Goal: Task Accomplishment & Management: Manage account settings

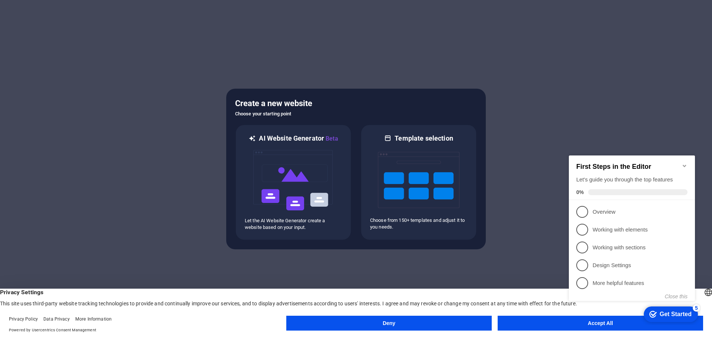
click at [552, 324] on button "Accept All" at bounding box center [599, 322] width 205 height 15
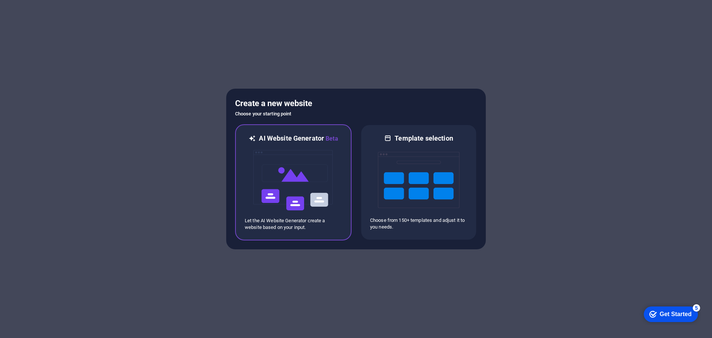
click at [312, 186] on img at bounding box center [293, 180] width 82 height 74
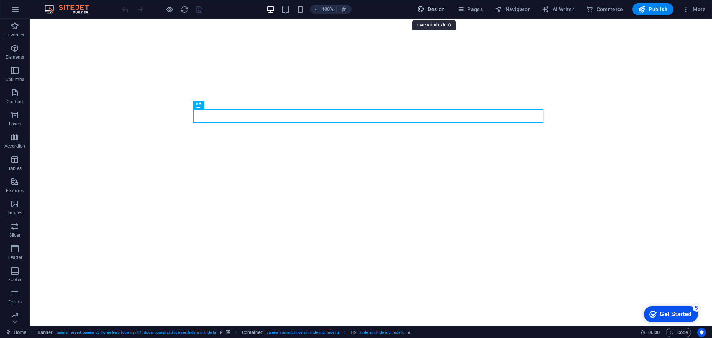
click at [431, 9] on span "Design" at bounding box center [431, 9] width 28 height 7
select select "px"
select select "200"
select select "px"
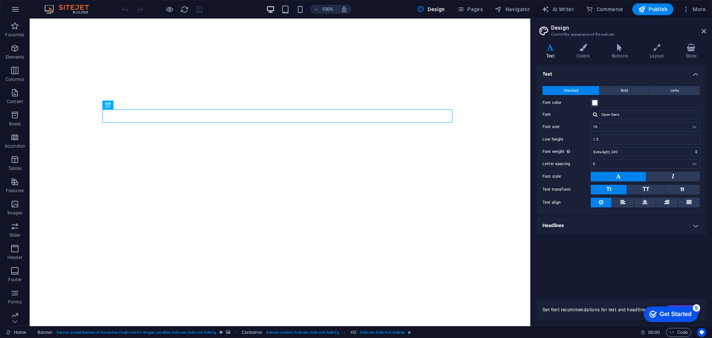
drag, startPoint x: 660, startPoint y: 127, endPoint x: 458, endPoint y: 1, distance: 237.6
click at [464, 8] on icon "button" at bounding box center [460, 9] width 7 height 7
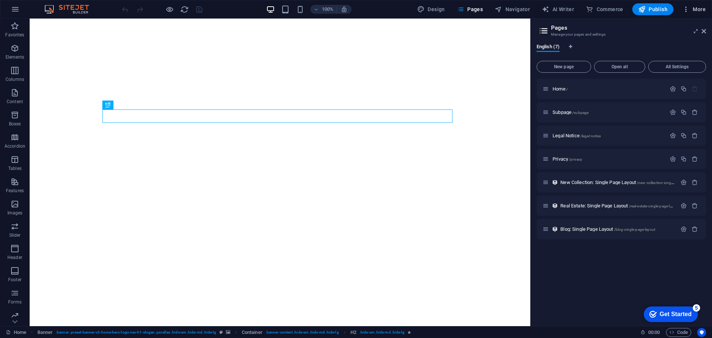
click at [701, 10] on span "More" at bounding box center [693, 9] width 23 height 7
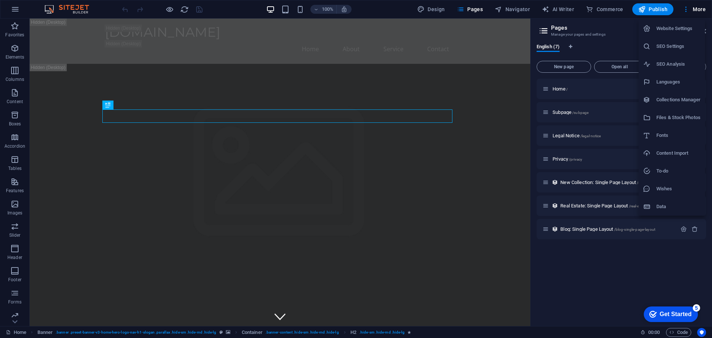
click at [688, 31] on h6 "Website Settings" at bounding box center [678, 28] width 44 height 9
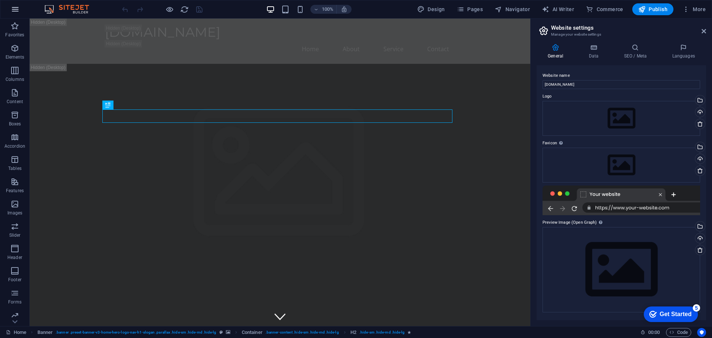
click at [0, 0] on icon "button" at bounding box center [0, 0] width 0 height 0
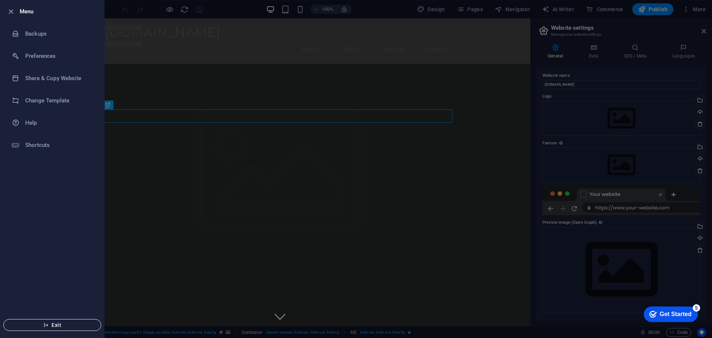
click at [51, 321] on button "Exit" at bounding box center [52, 325] width 98 height 12
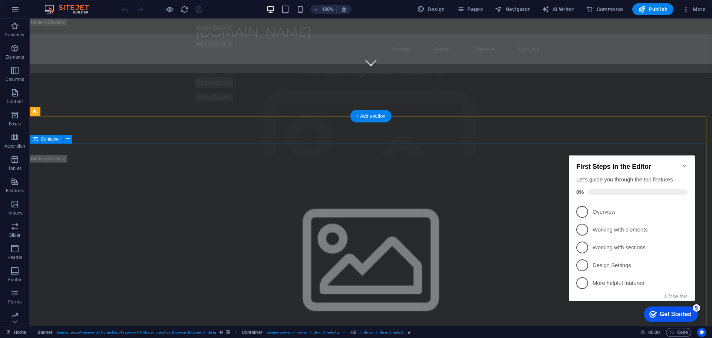
scroll to position [296, 0]
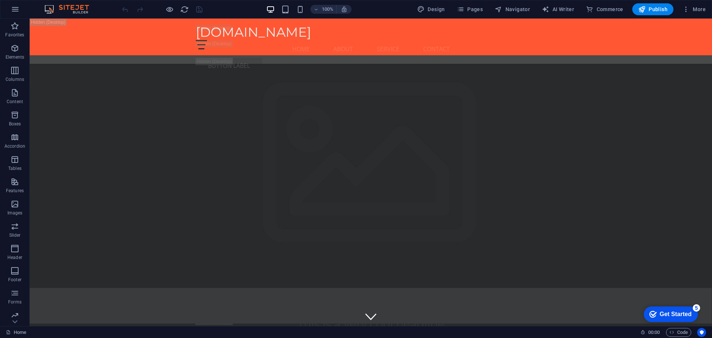
scroll to position [1631, 0]
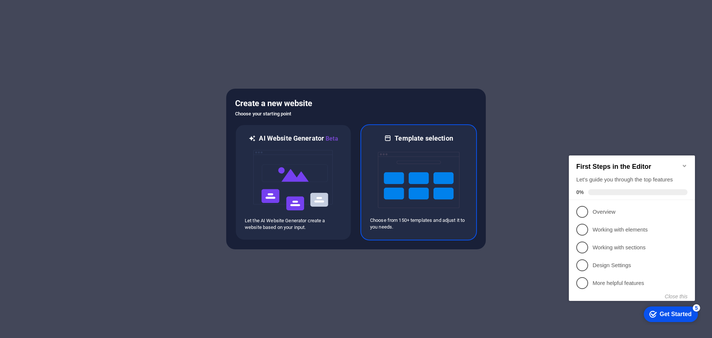
click at [417, 157] on img at bounding box center [419, 180] width 82 height 74
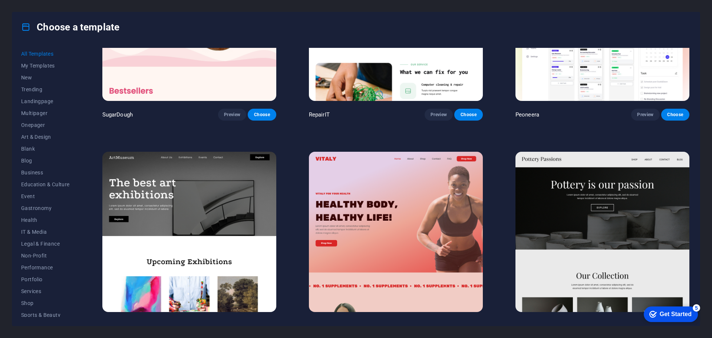
scroll to position [111, 0]
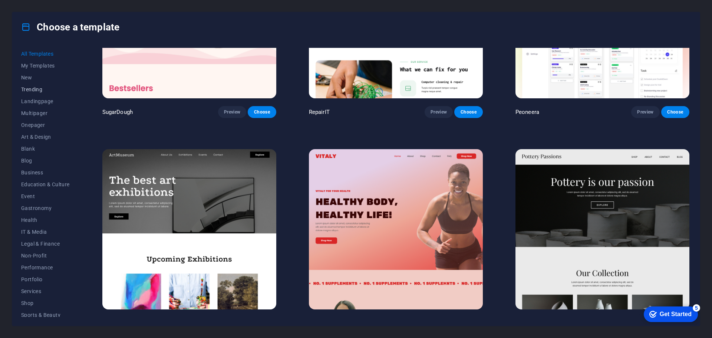
click at [32, 88] on span "Trending" at bounding box center [45, 89] width 49 height 6
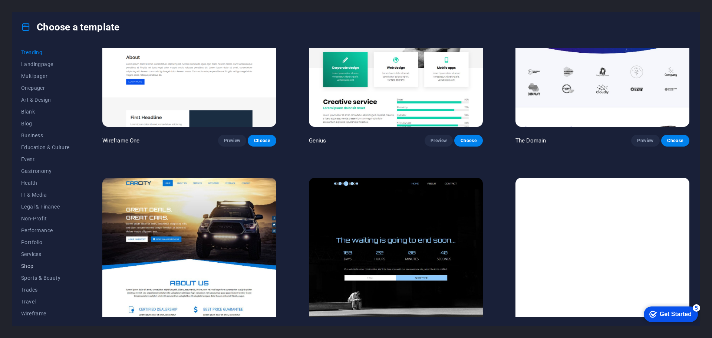
scroll to position [40, 0]
click at [33, 250] on span "Services" at bounding box center [45, 251] width 49 height 6
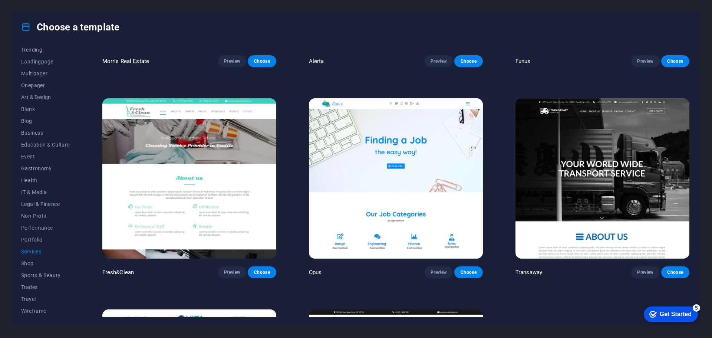
scroll to position [1112, 0]
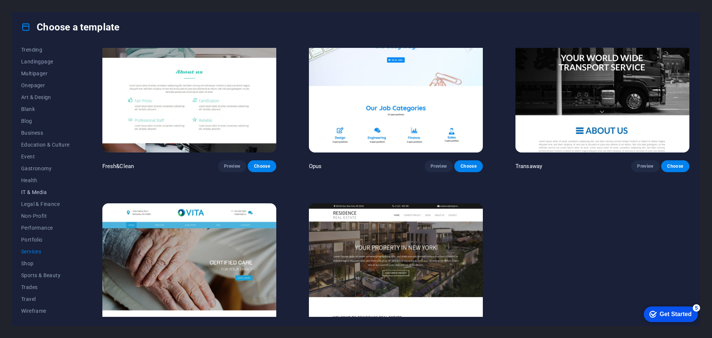
click at [35, 192] on span "IT & Media" at bounding box center [45, 192] width 49 height 6
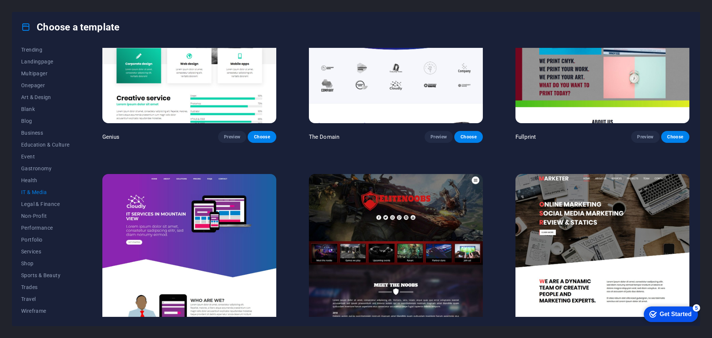
scroll to position [542, 0]
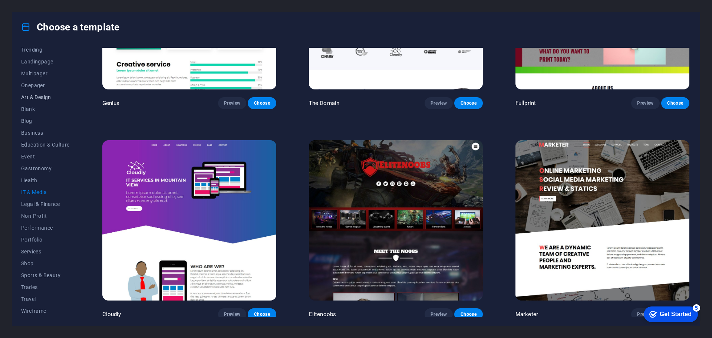
click at [37, 93] on button "Art & Design" at bounding box center [45, 97] width 49 height 12
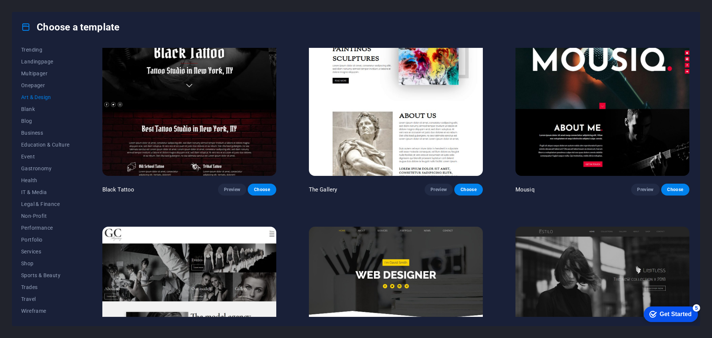
scroll to position [468, 0]
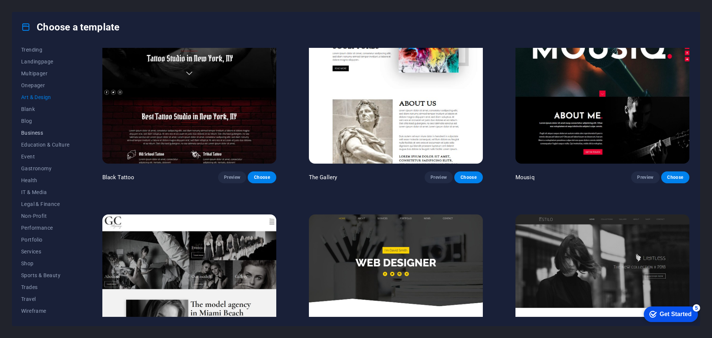
click at [29, 130] on span "Business" at bounding box center [45, 133] width 49 height 6
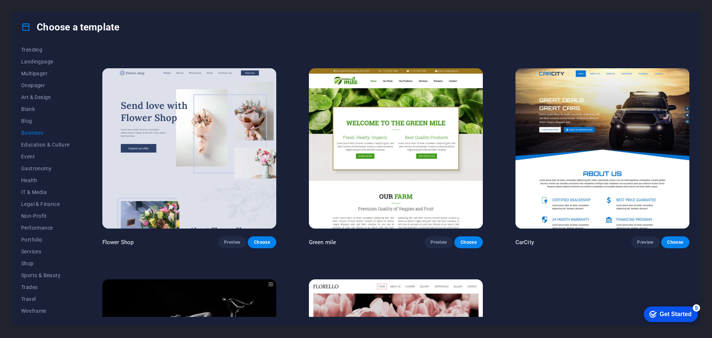
scroll to position [222, 0]
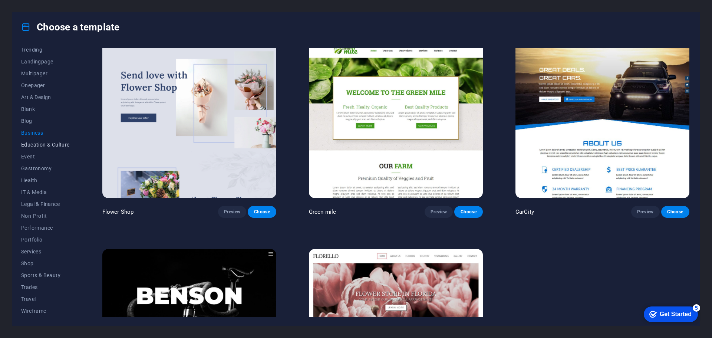
click at [46, 142] on span "Education & Culture" at bounding box center [45, 145] width 49 height 6
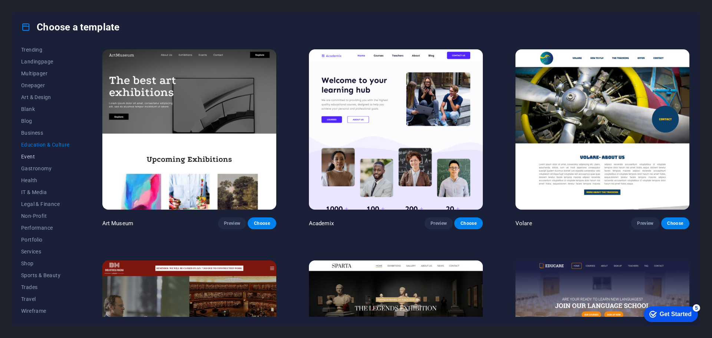
click at [30, 153] on span "Event" at bounding box center [45, 156] width 49 height 6
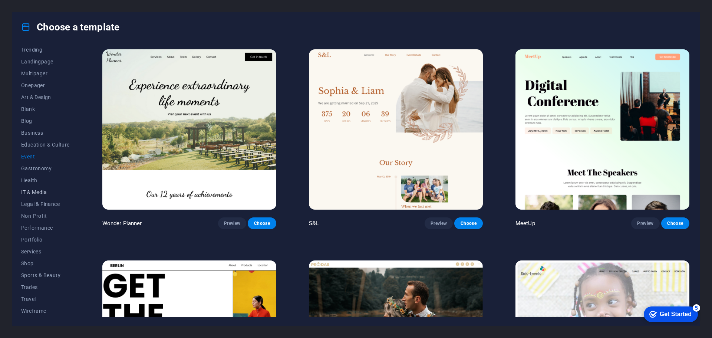
click at [34, 191] on span "IT & Media" at bounding box center [45, 192] width 49 height 6
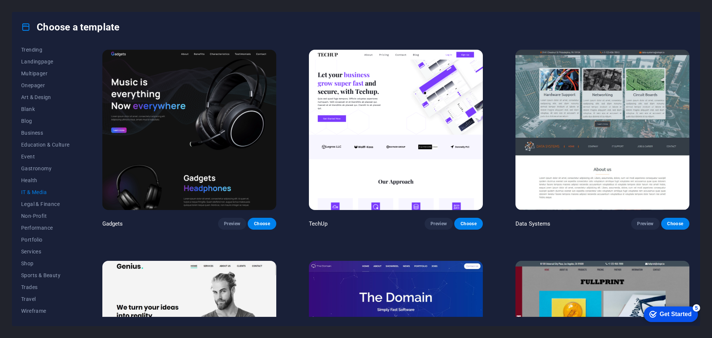
scroll to position [259, 0]
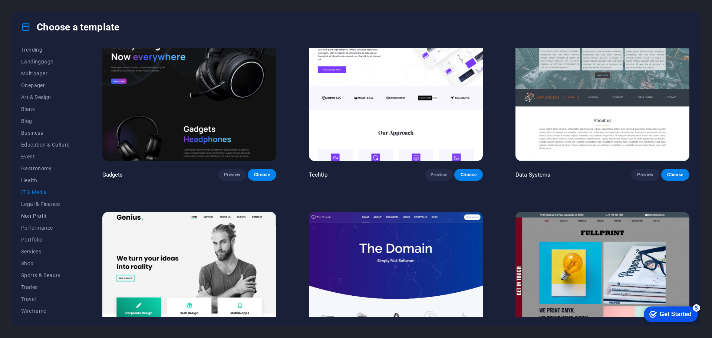
click at [40, 214] on span "Non-Profit" at bounding box center [45, 216] width 49 height 6
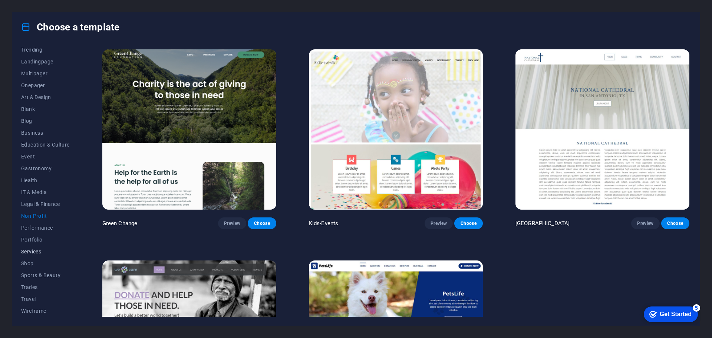
click at [35, 250] on span "Services" at bounding box center [45, 251] width 49 height 6
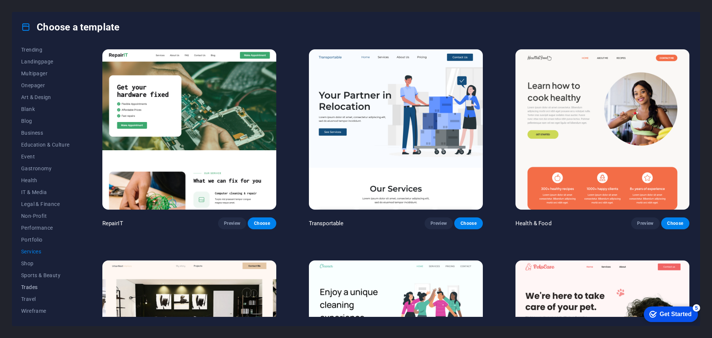
click at [34, 285] on span "Trades" at bounding box center [45, 287] width 49 height 6
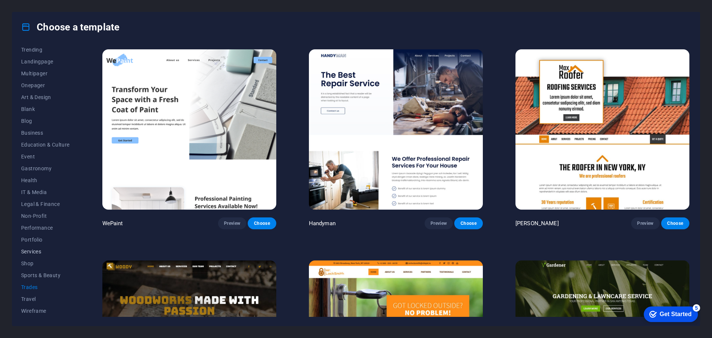
click at [32, 252] on span "Services" at bounding box center [45, 251] width 49 height 6
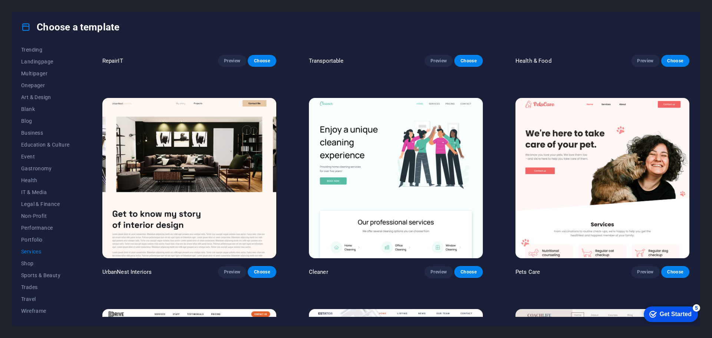
scroll to position [185, 0]
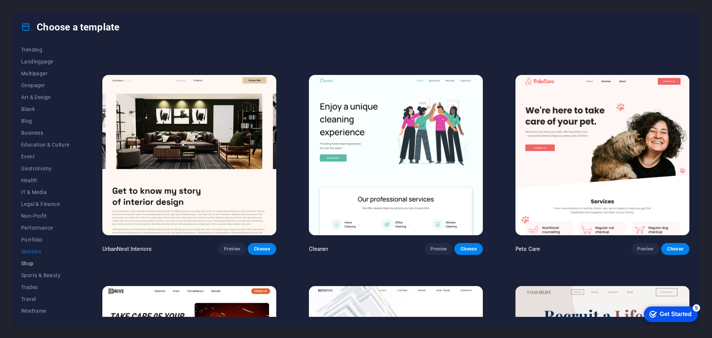
click at [30, 263] on span "Shop" at bounding box center [45, 263] width 49 height 6
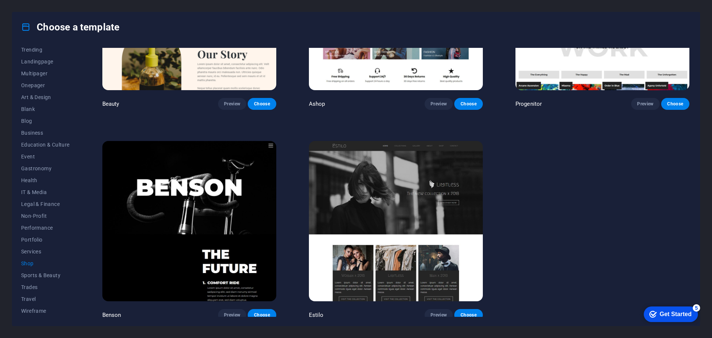
scroll to position [542, 0]
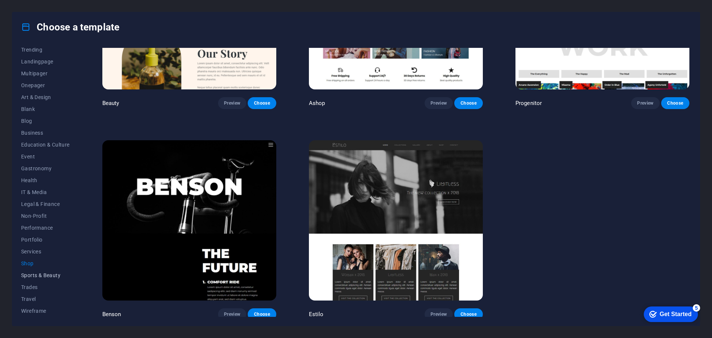
click at [37, 274] on span "Sports & Beauty" at bounding box center [45, 275] width 49 height 6
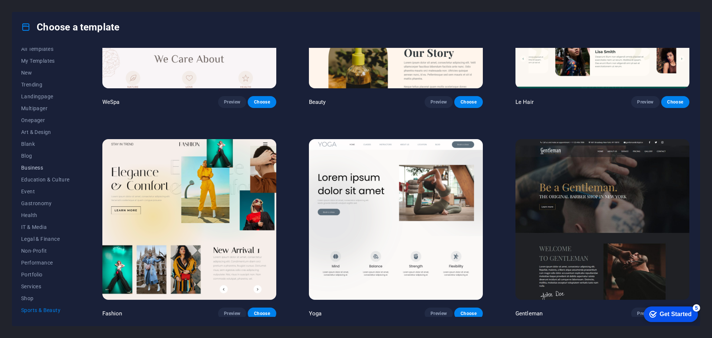
scroll to position [0, 0]
click at [33, 133] on button "Art & Design" at bounding box center [45, 137] width 49 height 12
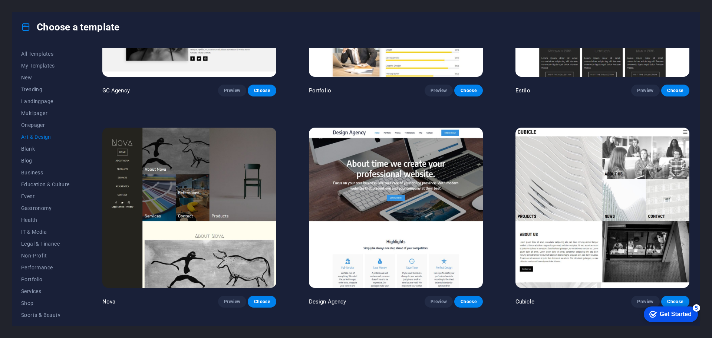
scroll to position [777, 0]
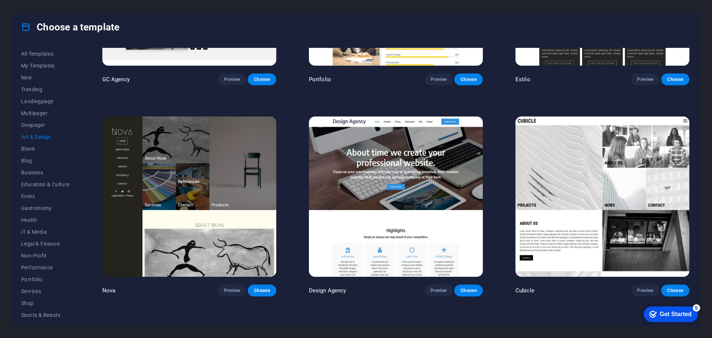
click at [392, 208] on img at bounding box center [396, 196] width 174 height 160
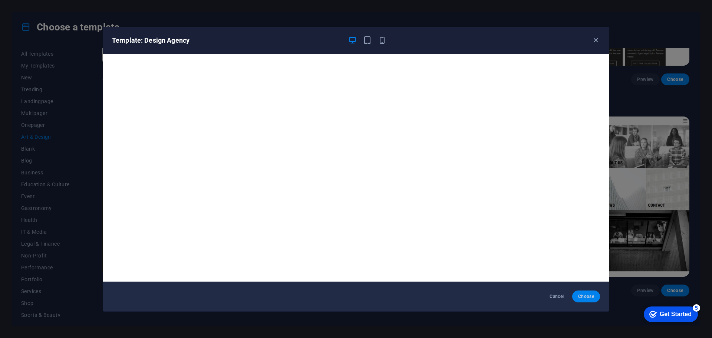
click at [583, 296] on span "Choose" at bounding box center [586, 296] width 16 height 6
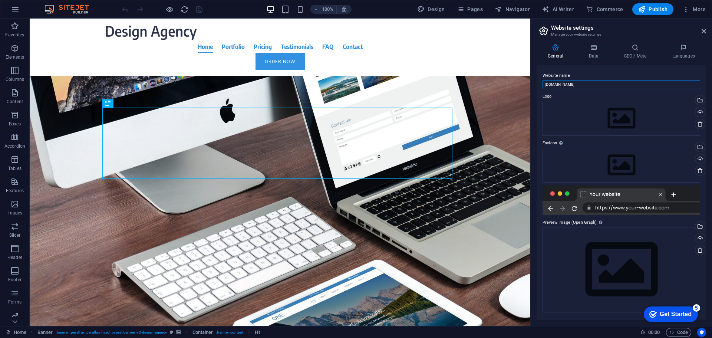
drag, startPoint x: 611, startPoint y: 104, endPoint x: 560, endPoint y: 102, distance: 51.2
drag, startPoint x: 605, startPoint y: 102, endPoint x: 528, endPoint y: 80, distance: 79.5
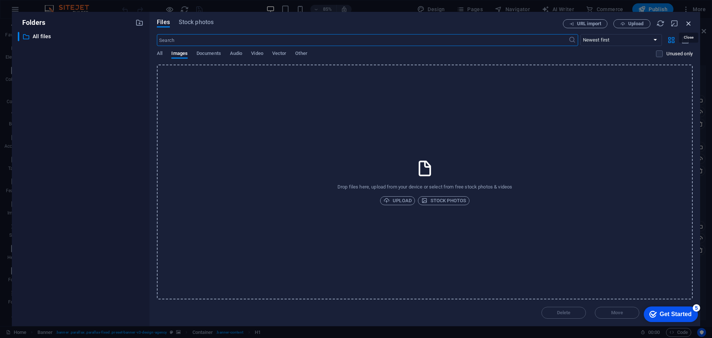
click at [689, 26] on icon "button" at bounding box center [688, 23] width 8 height 8
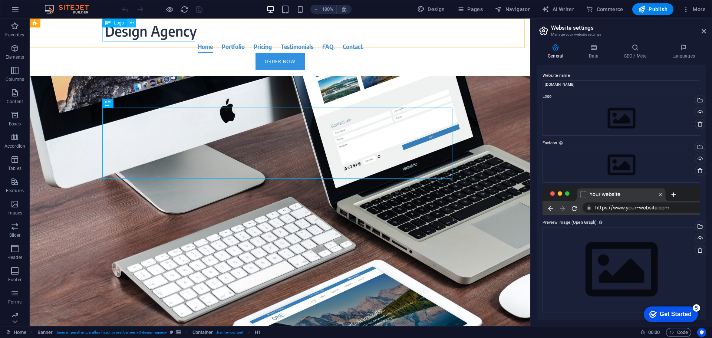
click at [132, 23] on icon at bounding box center [132, 23] width 4 height 8
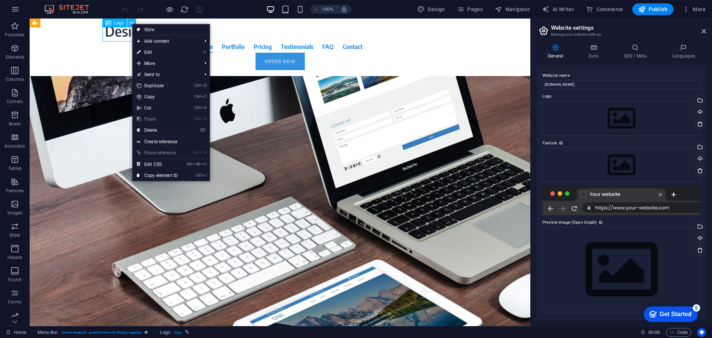
click at [132, 23] on icon at bounding box center [132, 23] width 4 height 8
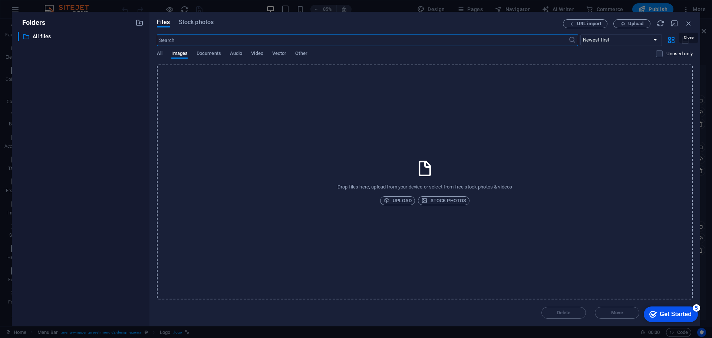
click at [686, 23] on icon "button" at bounding box center [688, 23] width 8 height 8
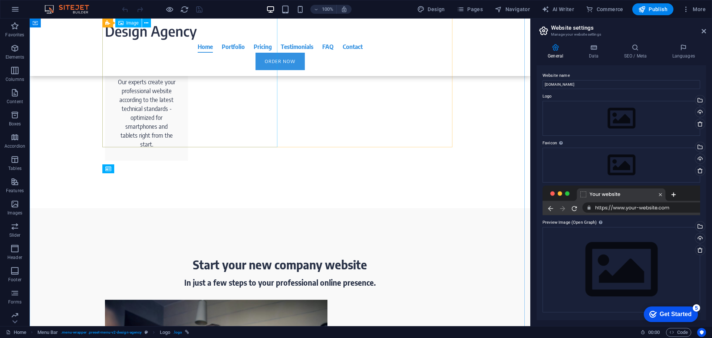
scroll to position [667, 0]
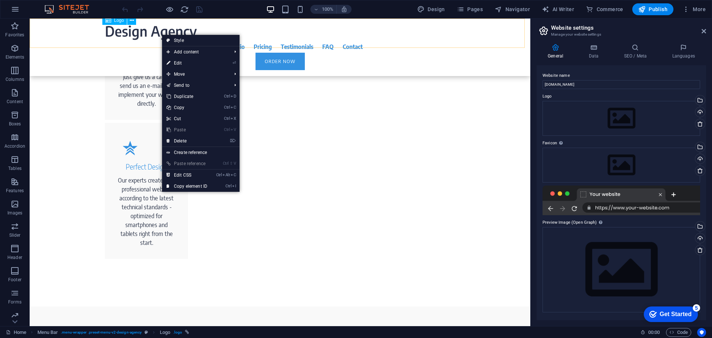
click at [140, 31] on div at bounding box center [280, 32] width 350 height 16
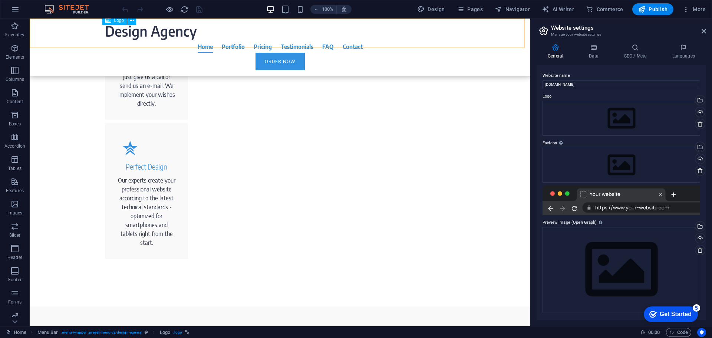
click at [126, 30] on div at bounding box center [280, 32] width 350 height 16
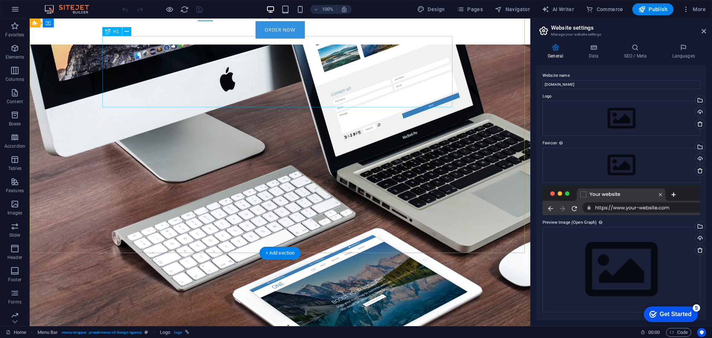
scroll to position [0, 0]
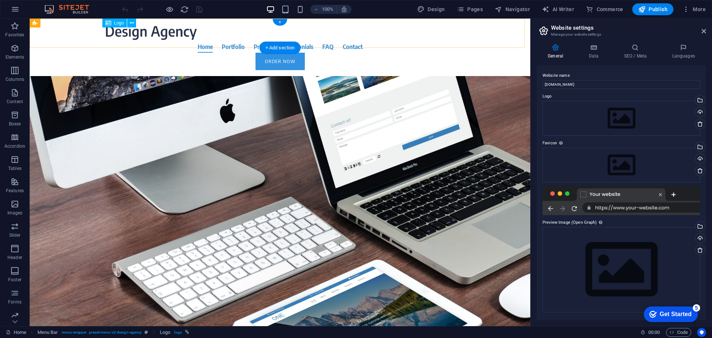
click at [151, 36] on div at bounding box center [280, 32] width 350 height 16
click at [129, 24] on button at bounding box center [131, 23] width 9 height 9
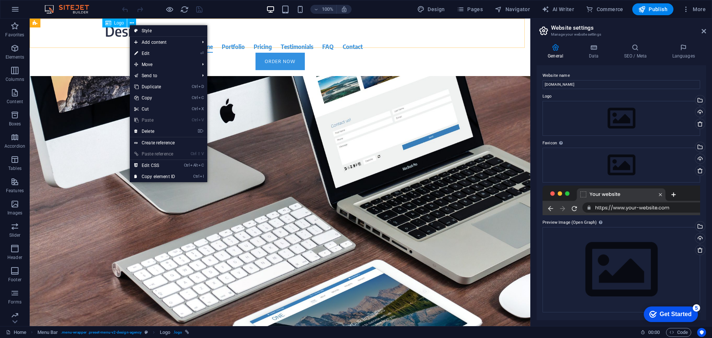
click at [116, 24] on span "Logo" at bounding box center [119, 23] width 10 height 4
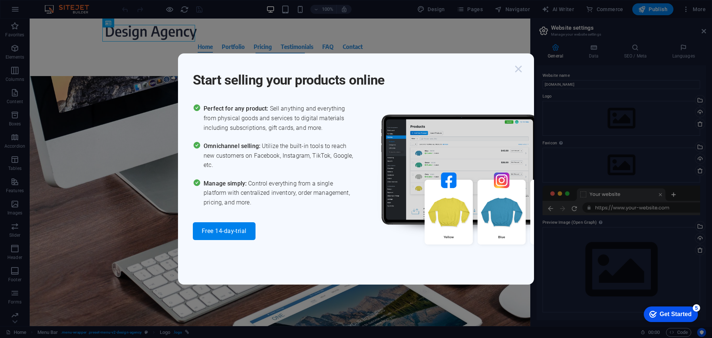
click at [523, 64] on icon "button" at bounding box center [517, 68] width 13 height 13
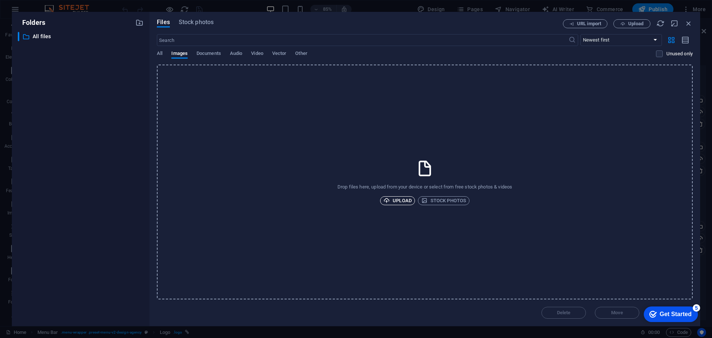
click at [400, 204] on span "Upload" at bounding box center [397, 200] width 28 height 9
drag, startPoint x: 630, startPoint y: 308, endPoint x: 711, endPoint y: 296, distance: 82.4
click at [711, 299] on div "Folders ​ All files All files Files Stock photos URL import Upload ​ Newest fir…" at bounding box center [356, 169] width 712 height 338
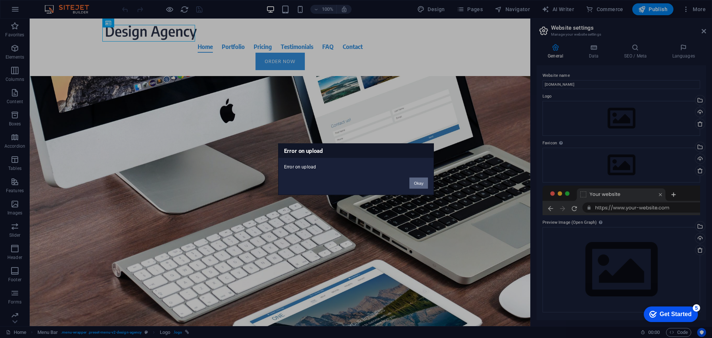
click at [421, 186] on button "Okay" at bounding box center [418, 182] width 19 height 11
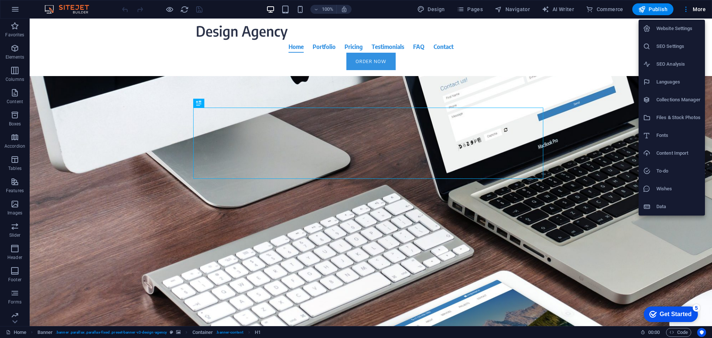
click at [672, 27] on h6 "Website Settings" at bounding box center [678, 28] width 44 height 9
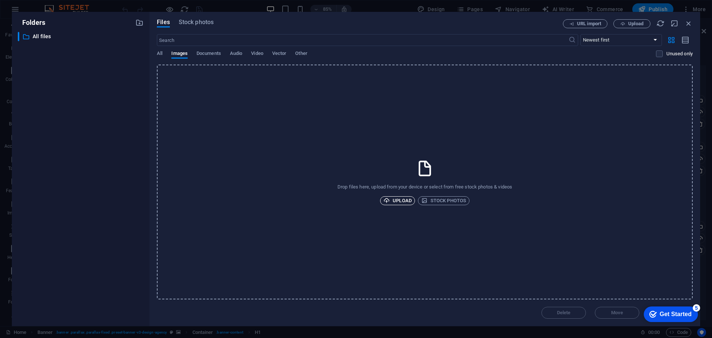
click at [394, 201] on span "Upload" at bounding box center [397, 200] width 28 height 9
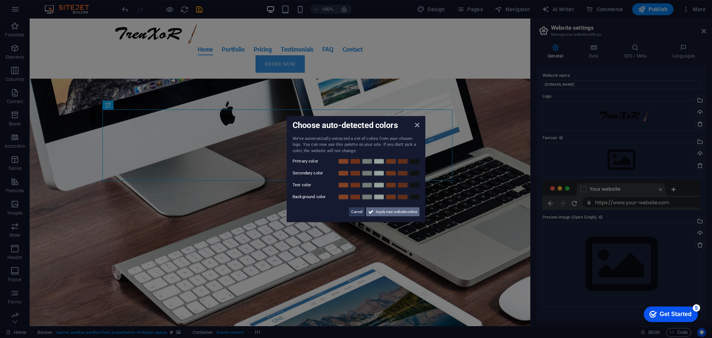
click at [392, 213] on span "Apply new website colors" at bounding box center [396, 211] width 42 height 9
